Goal: Task Accomplishment & Management: Use online tool/utility

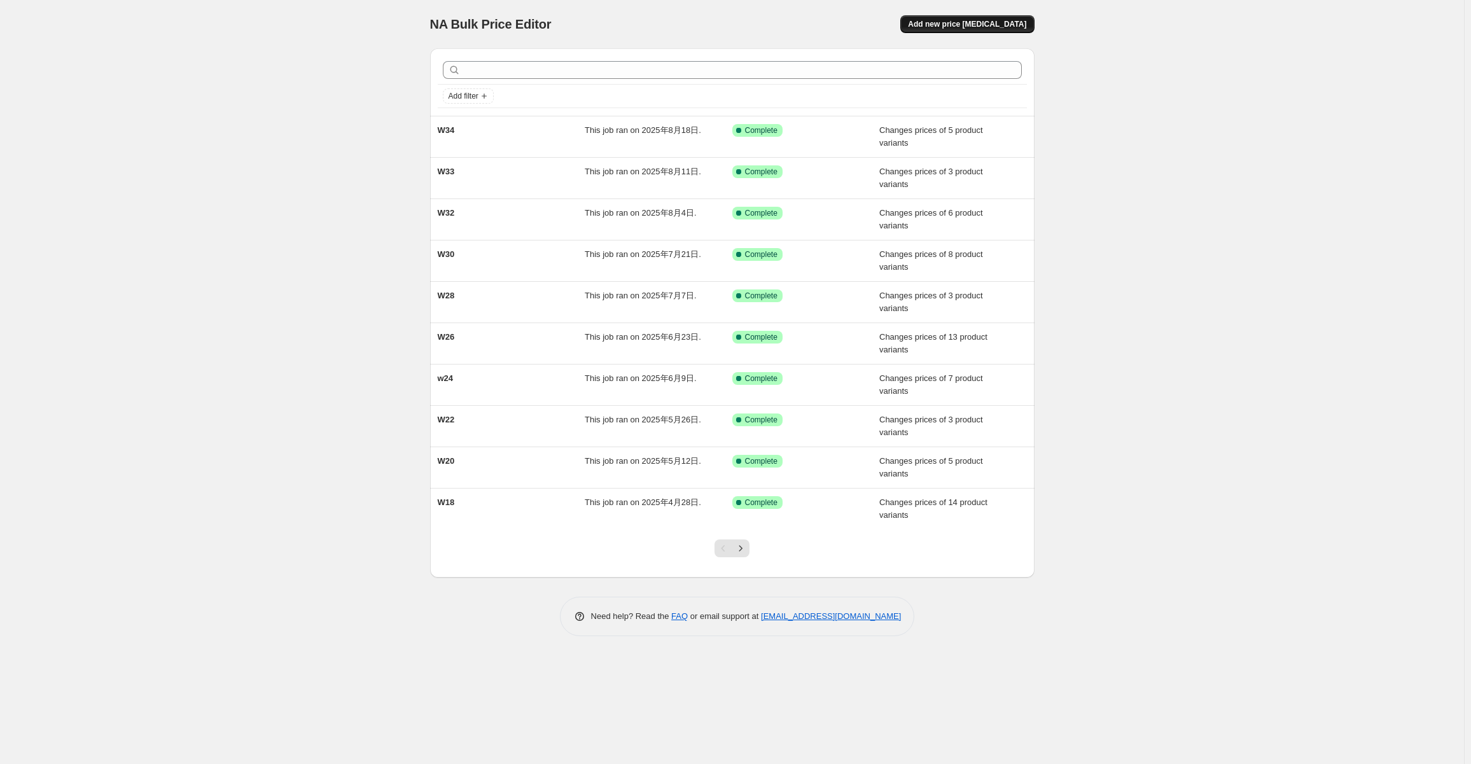
click at [987, 26] on span "Add new price [MEDICAL_DATA]" at bounding box center [967, 24] width 118 height 10
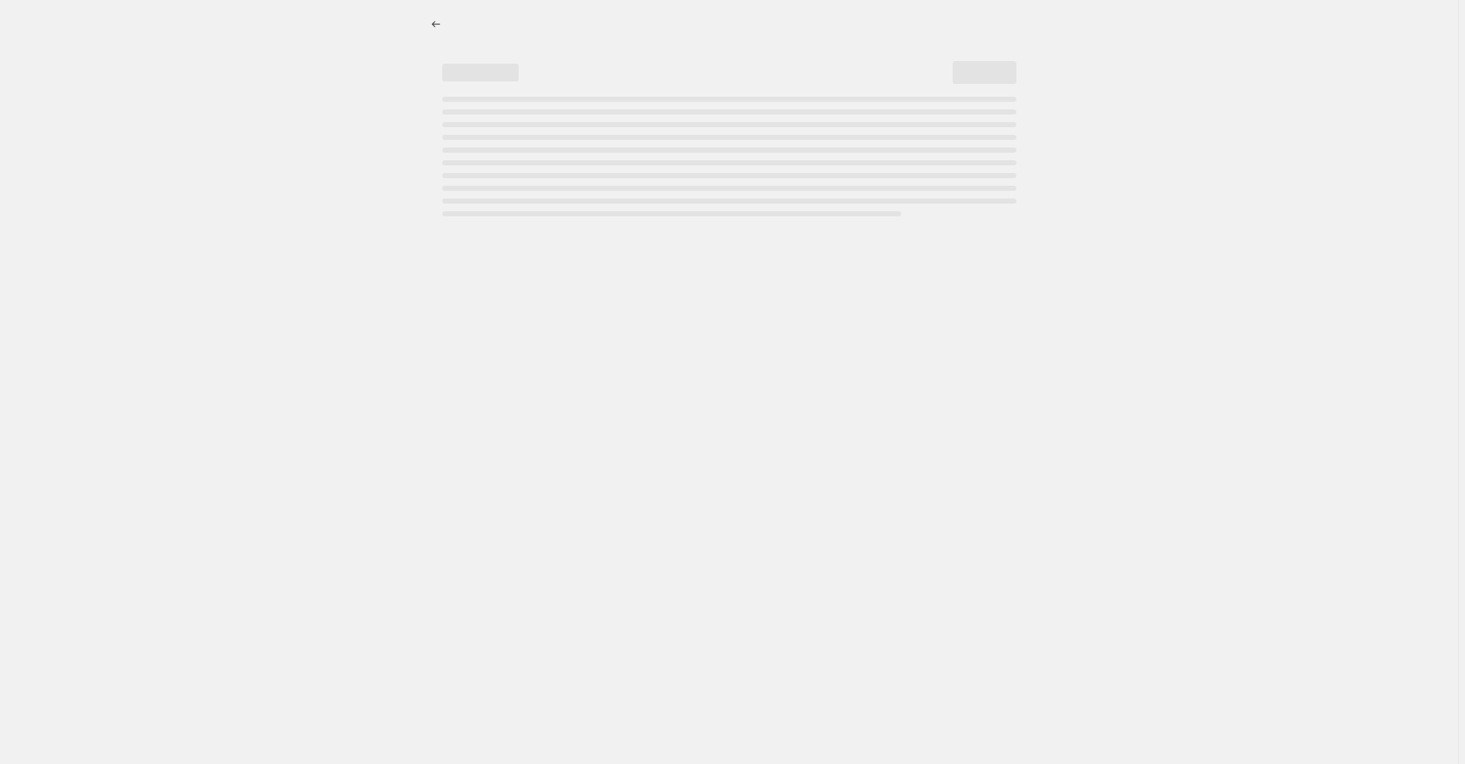
select select "percentage"
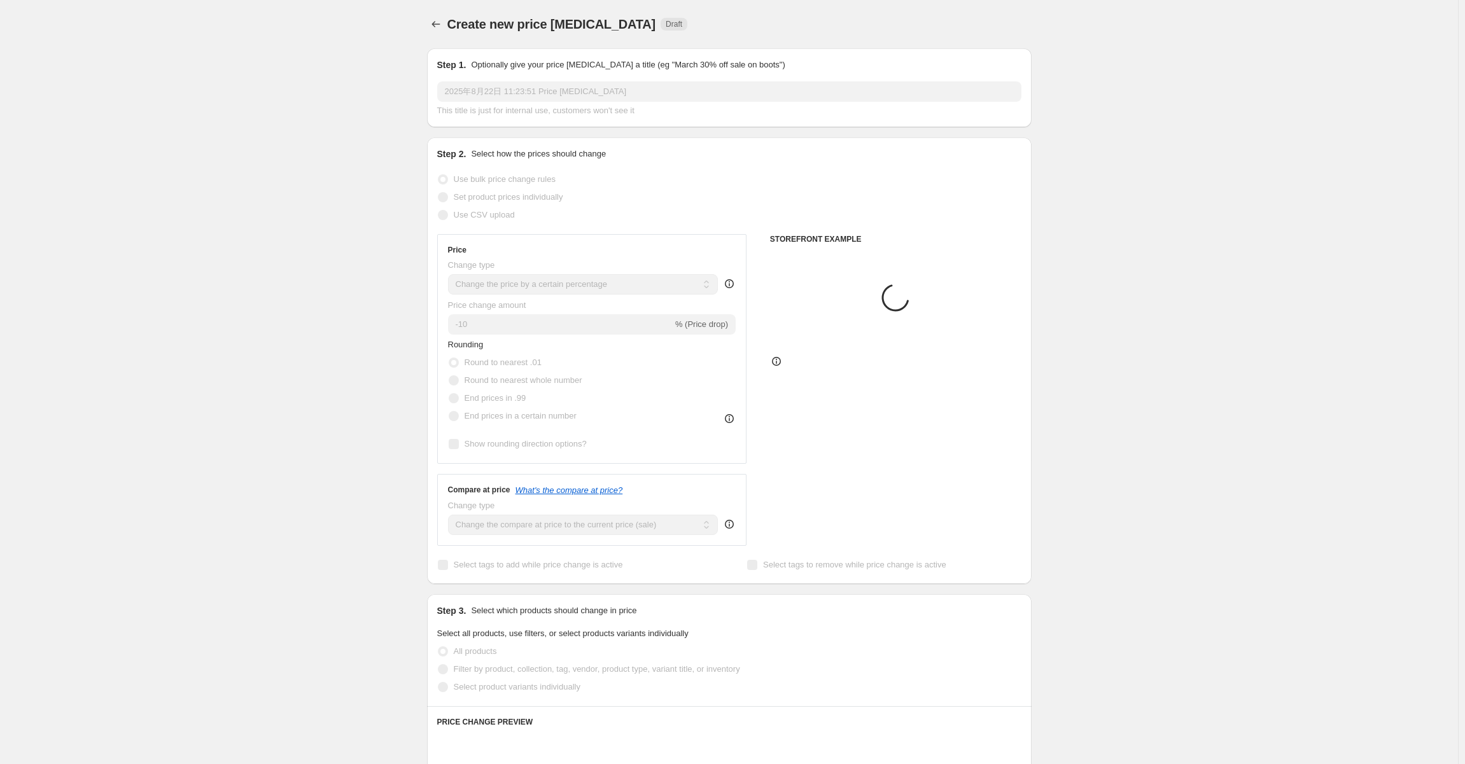
click at [571, 80] on div "Step 1. Optionally give your price [MEDICAL_DATA] a title (eg "March 30% off sa…" at bounding box center [729, 88] width 584 height 59
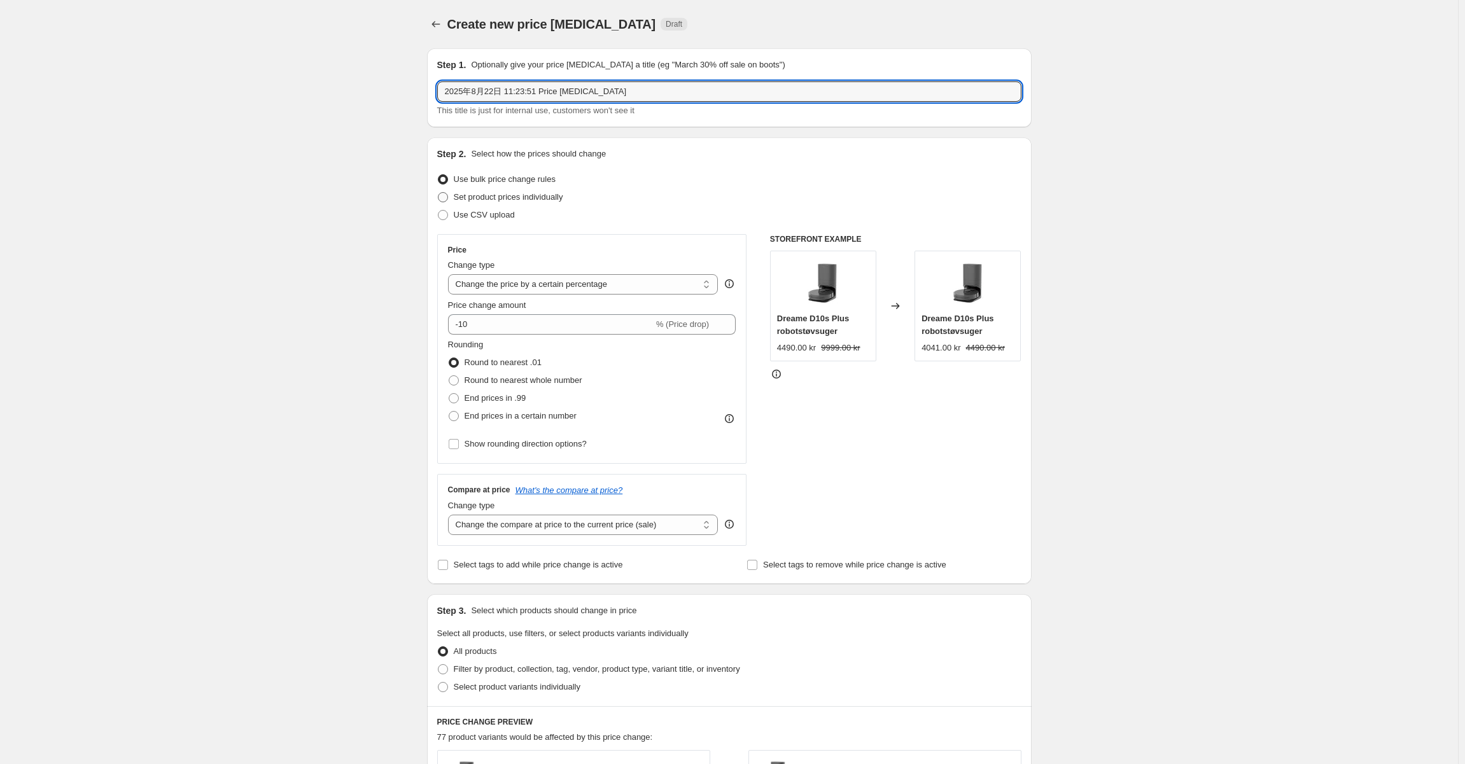
drag, startPoint x: 463, startPoint y: 215, endPoint x: 486, endPoint y: 202, distance: 26.2
click at [463, 215] on span "Use CSV upload" at bounding box center [484, 215] width 61 height 10
click at [438, 211] on input "Use CSV upload" at bounding box center [438, 210] width 1 height 1
radio input "true"
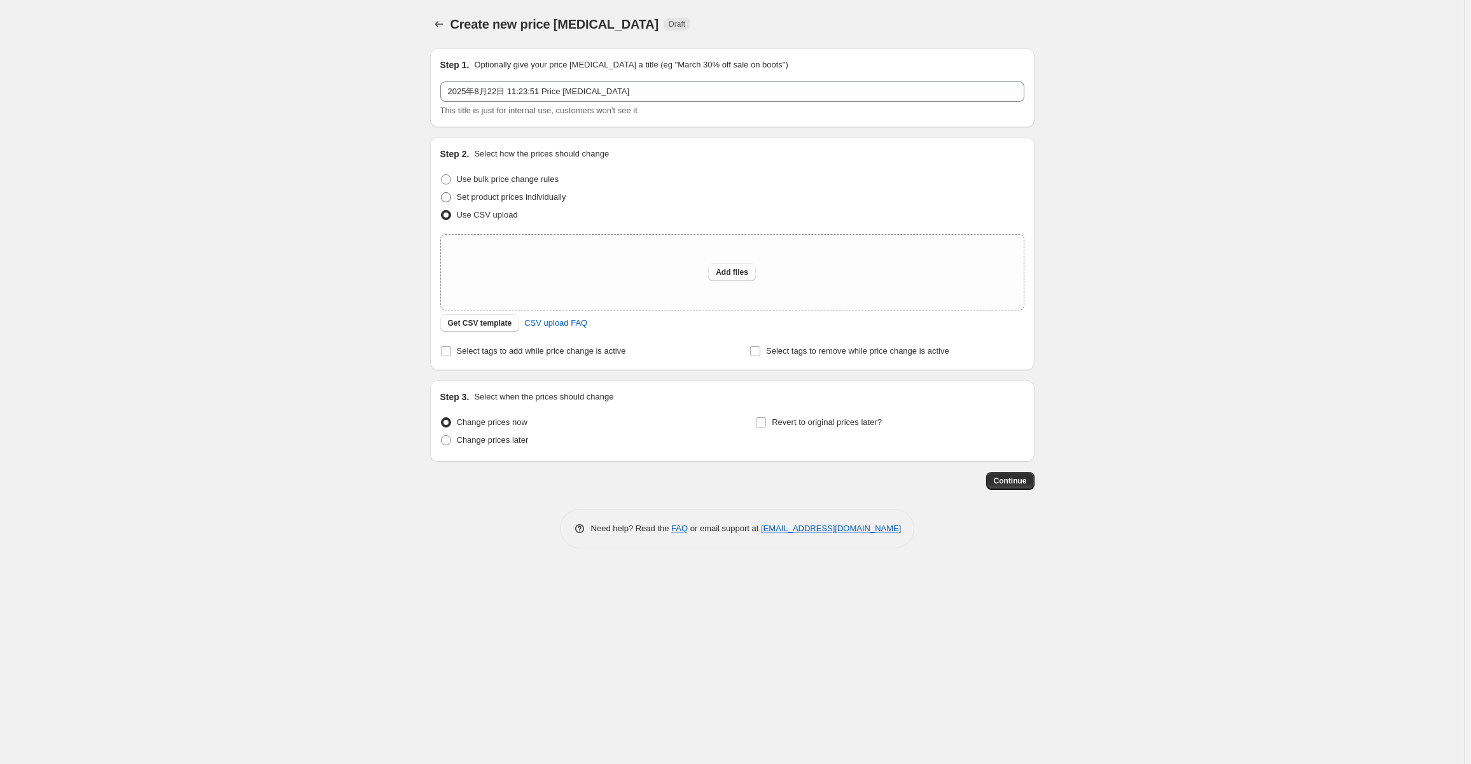
click at [529, 191] on span "Set product prices individually" at bounding box center [511, 197] width 109 height 13
click at [442, 192] on input "Set product prices individually" at bounding box center [441, 192] width 1 height 1
radio input "true"
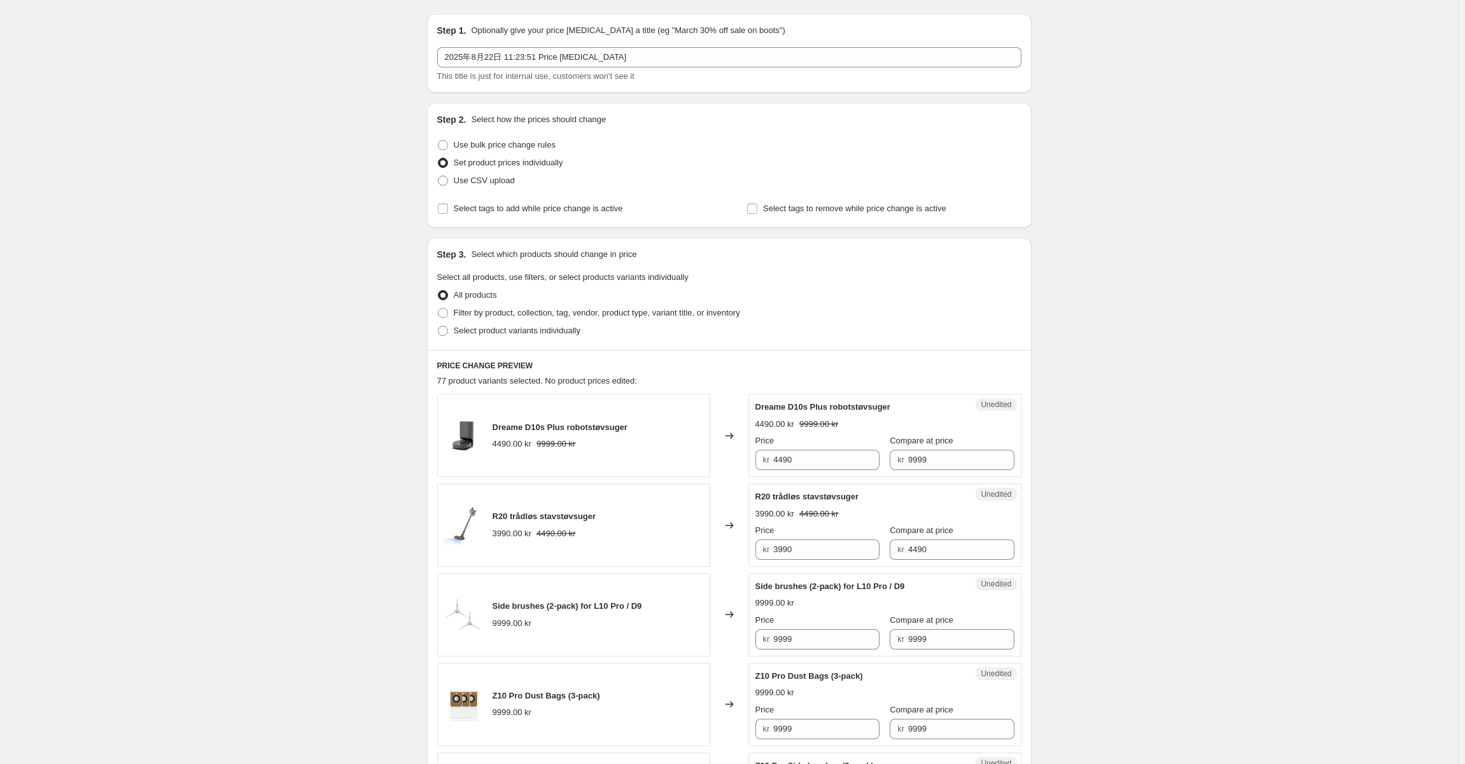
scroll to position [64, 0]
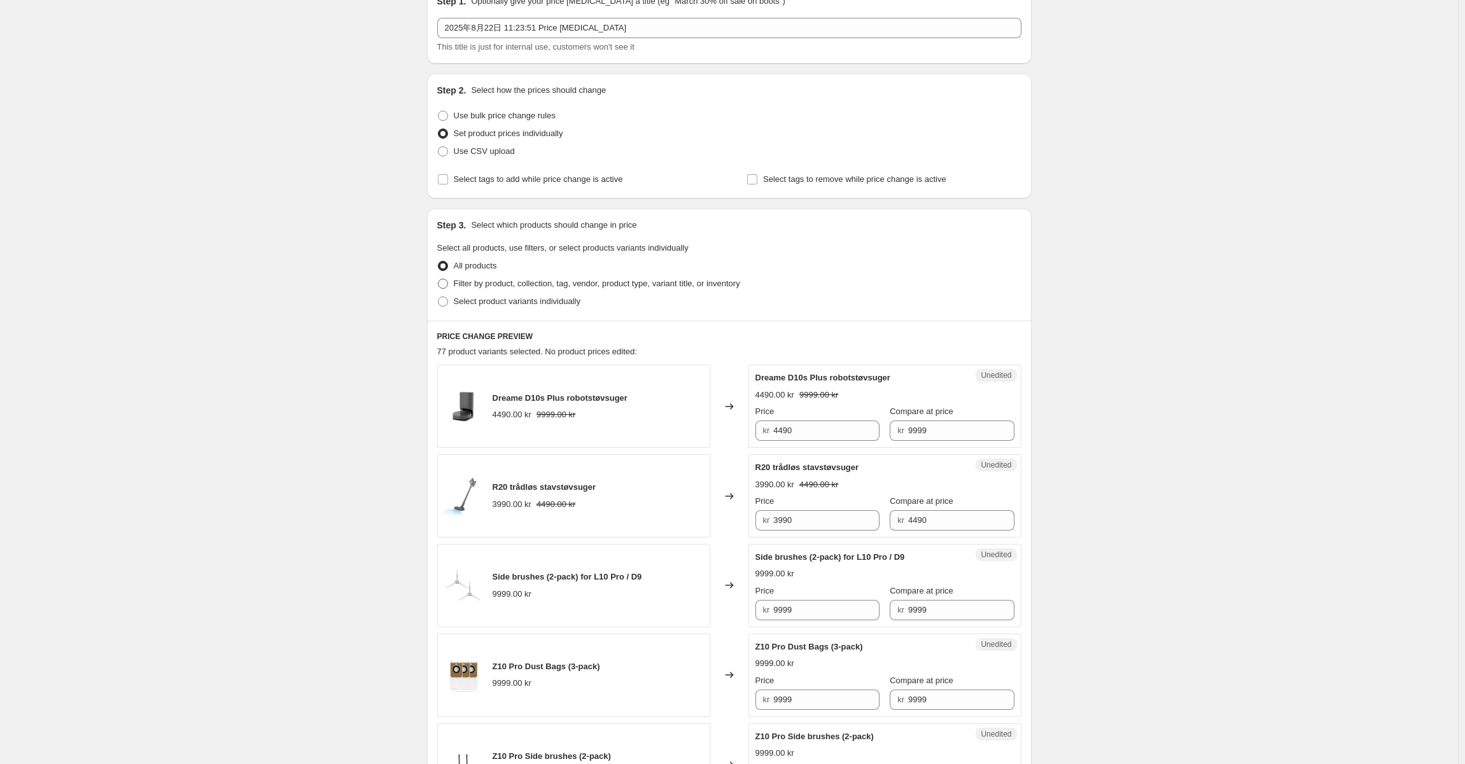
click at [538, 289] on span "Filter by product, collection, tag, vendor, product type, variant title, or inv…" at bounding box center [597, 283] width 286 height 13
click at [438, 279] on input "Filter by product, collection, tag, vendor, product type, variant title, or inv…" at bounding box center [438, 279] width 1 height 1
radio input "true"
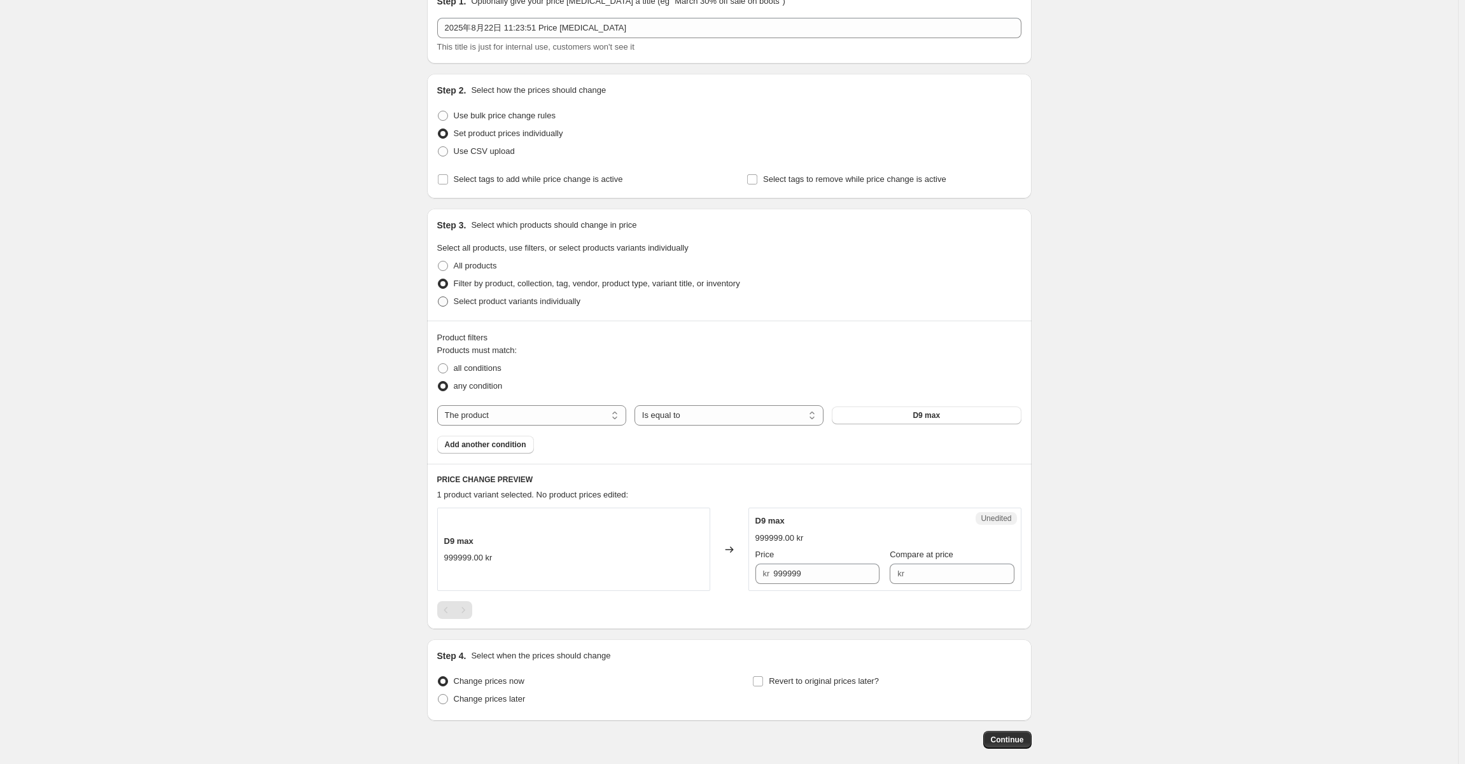
click at [512, 304] on span "Select product variants individually" at bounding box center [517, 302] width 127 height 10
click at [438, 297] on input "Select product variants individually" at bounding box center [438, 297] width 1 height 1
radio input "true"
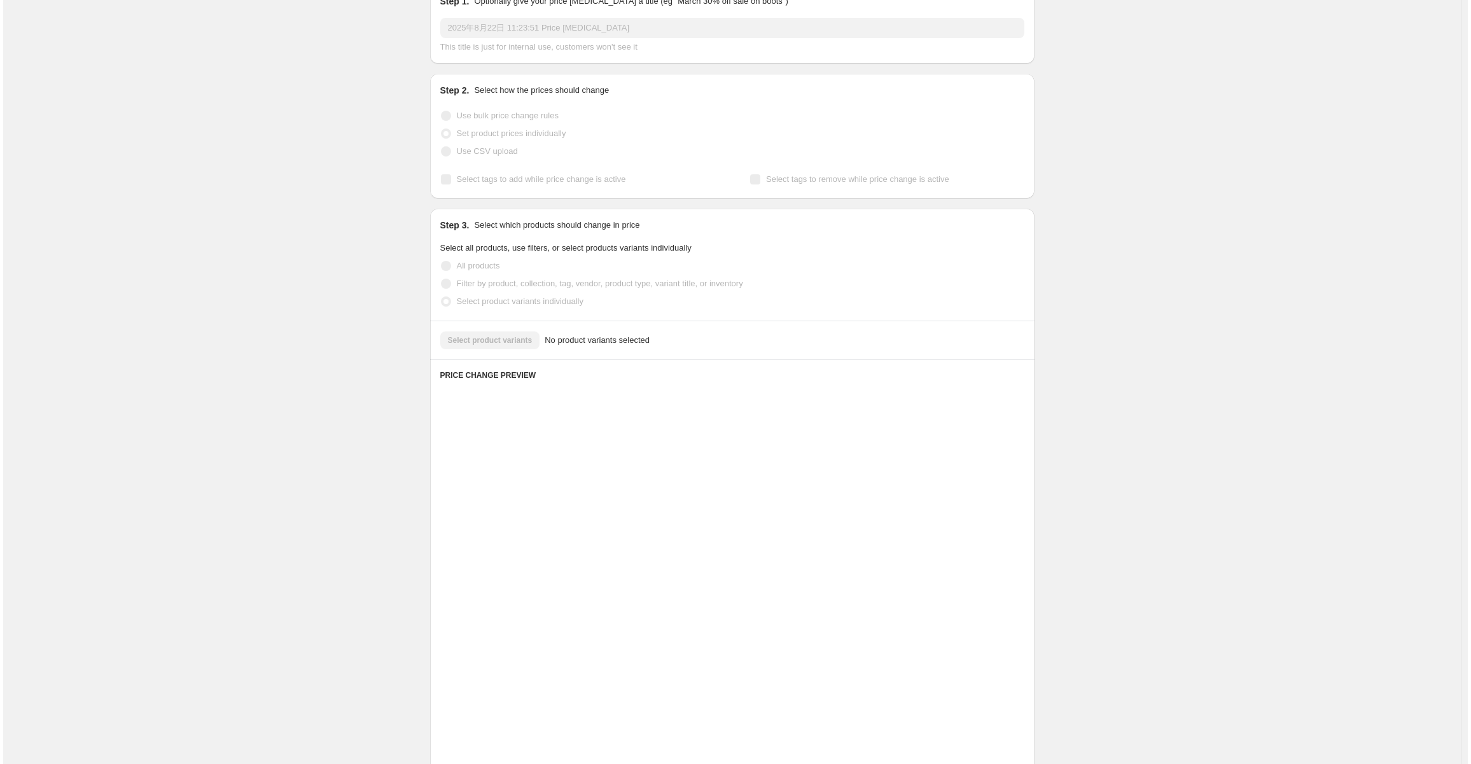
scroll to position [0, 0]
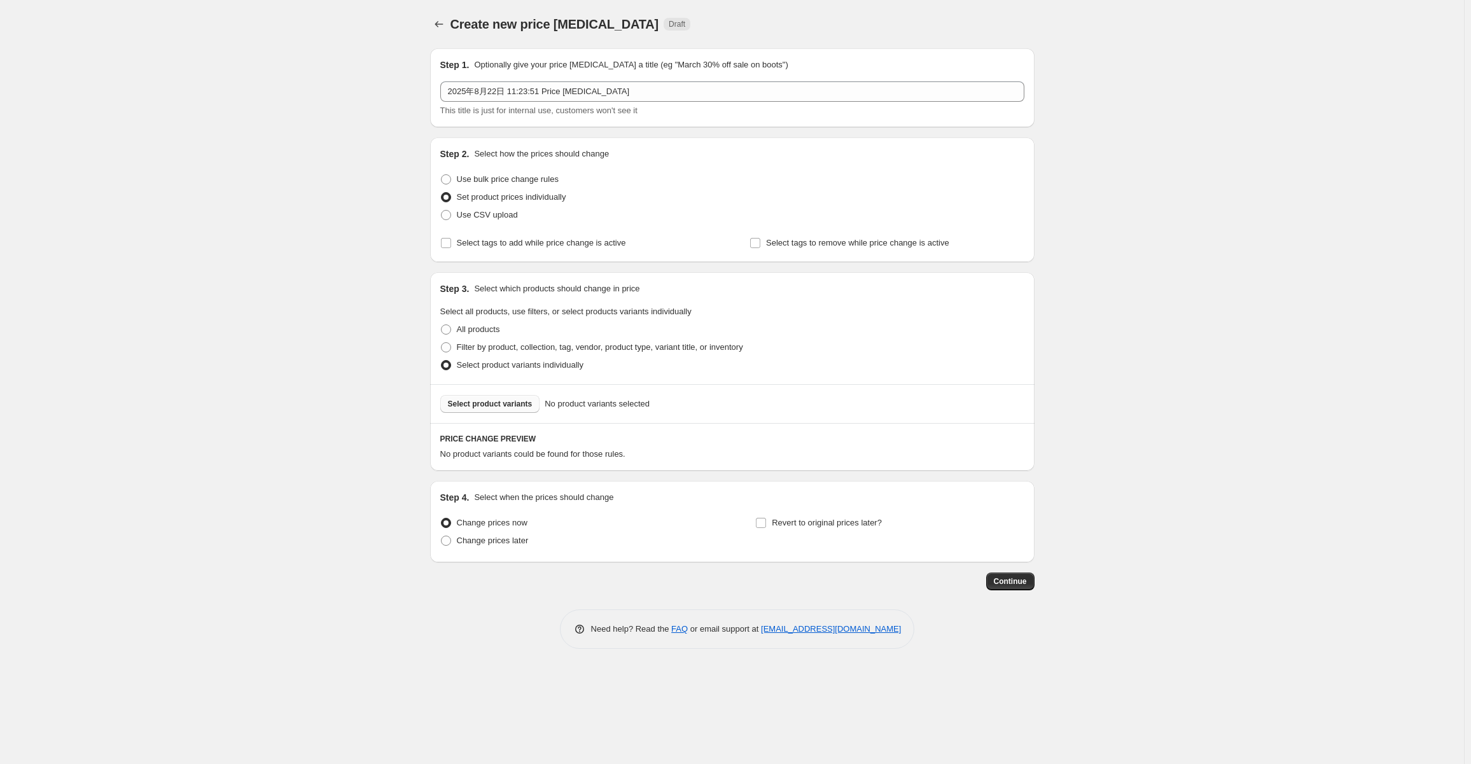
click at [474, 405] on span "Select product variants" at bounding box center [490, 404] width 85 height 10
